Goal: Task Accomplishment & Management: Manage account settings

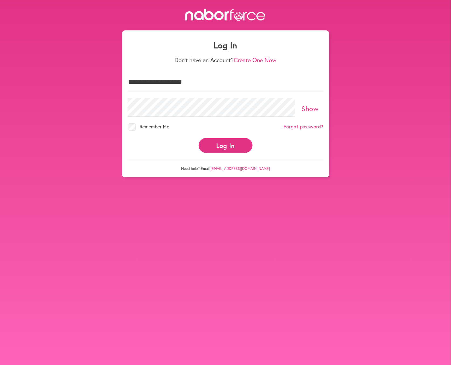
click at [224, 146] on button "Log In" at bounding box center [226, 145] width 54 height 15
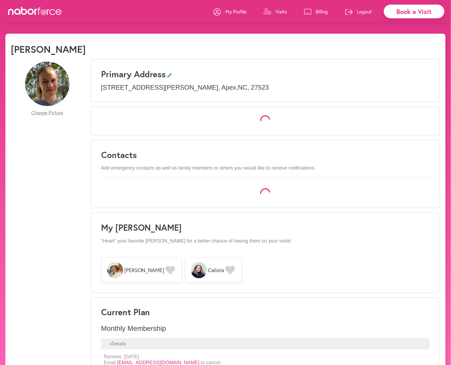
select select "*"
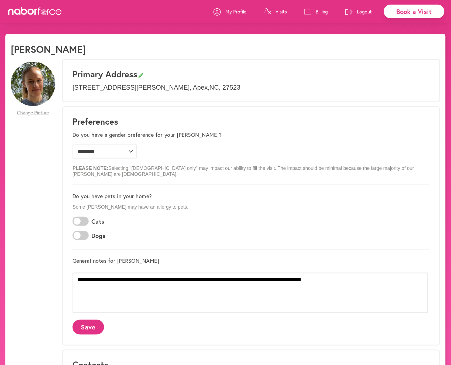
click at [279, 11] on p "Visits" at bounding box center [280, 11] width 11 height 6
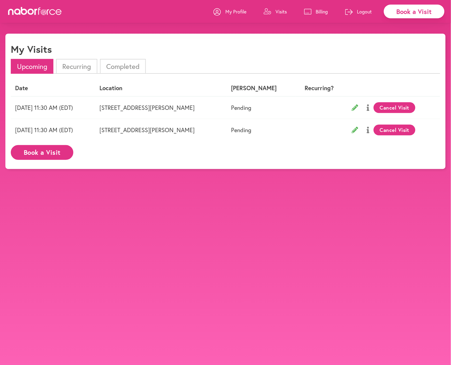
click at [373, 131] on button "Cancel Visit" at bounding box center [394, 130] width 42 height 11
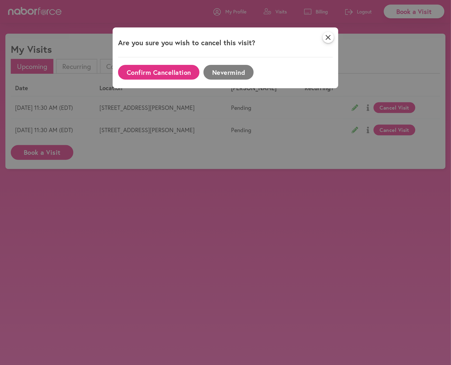
click at [171, 72] on button "Confirm Cancellation" at bounding box center [158, 72] width 81 height 15
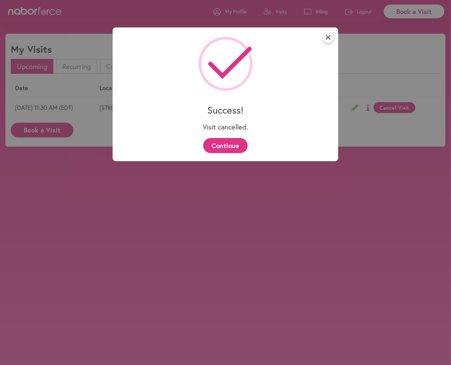
click at [219, 138] on button "Continue" at bounding box center [225, 145] width 44 height 15
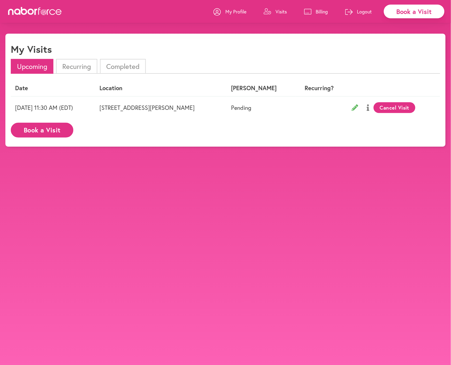
click at [363, 14] on p "Logout" at bounding box center [364, 11] width 15 height 6
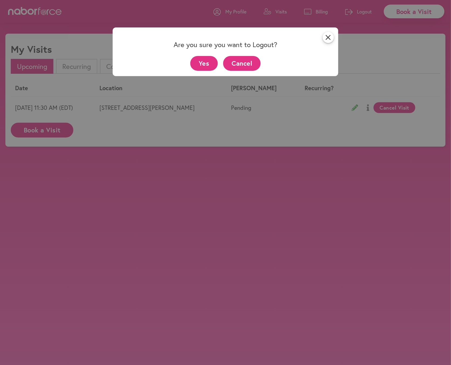
click at [207, 64] on button "Yes" at bounding box center [204, 63] width 28 height 15
